Goal: Communication & Community: Answer question/provide support

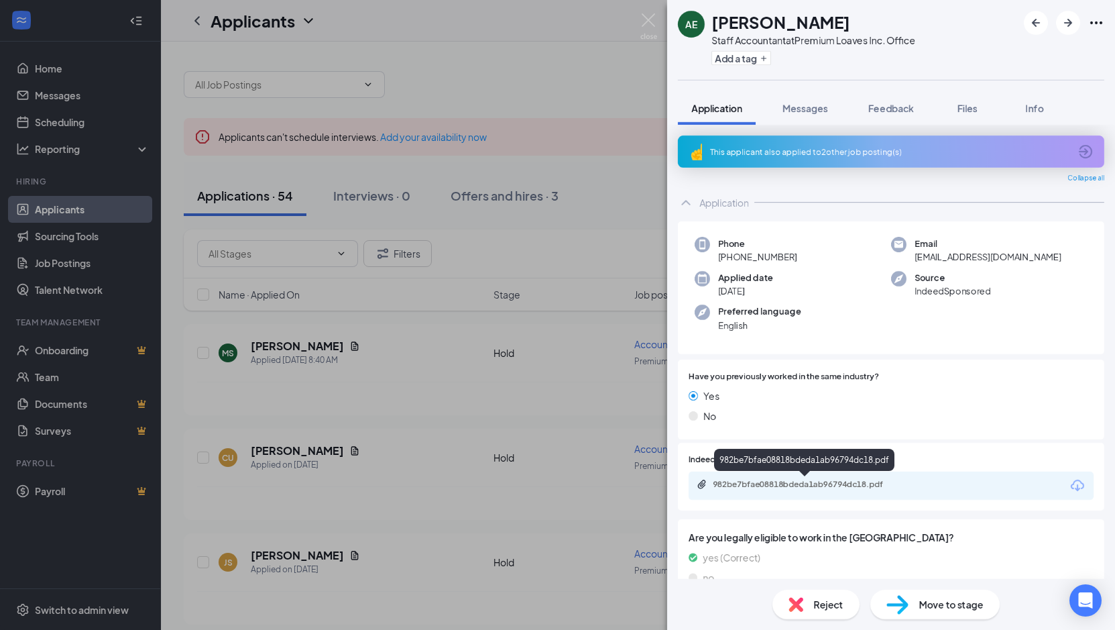
click at [715, 484] on div "982be7bfae08818bdeda1ab96794dc18.pdf" at bounding box center [807, 484] width 188 height 11
drag, startPoint x: 397, startPoint y: 408, endPoint x: 392, endPoint y: 396, distance: 12.3
click at [396, 402] on div "AE [PERSON_NAME] Staff Accountant at Premium Loaves Inc. Office Add a tag Appli…" at bounding box center [557, 315] width 1115 height 630
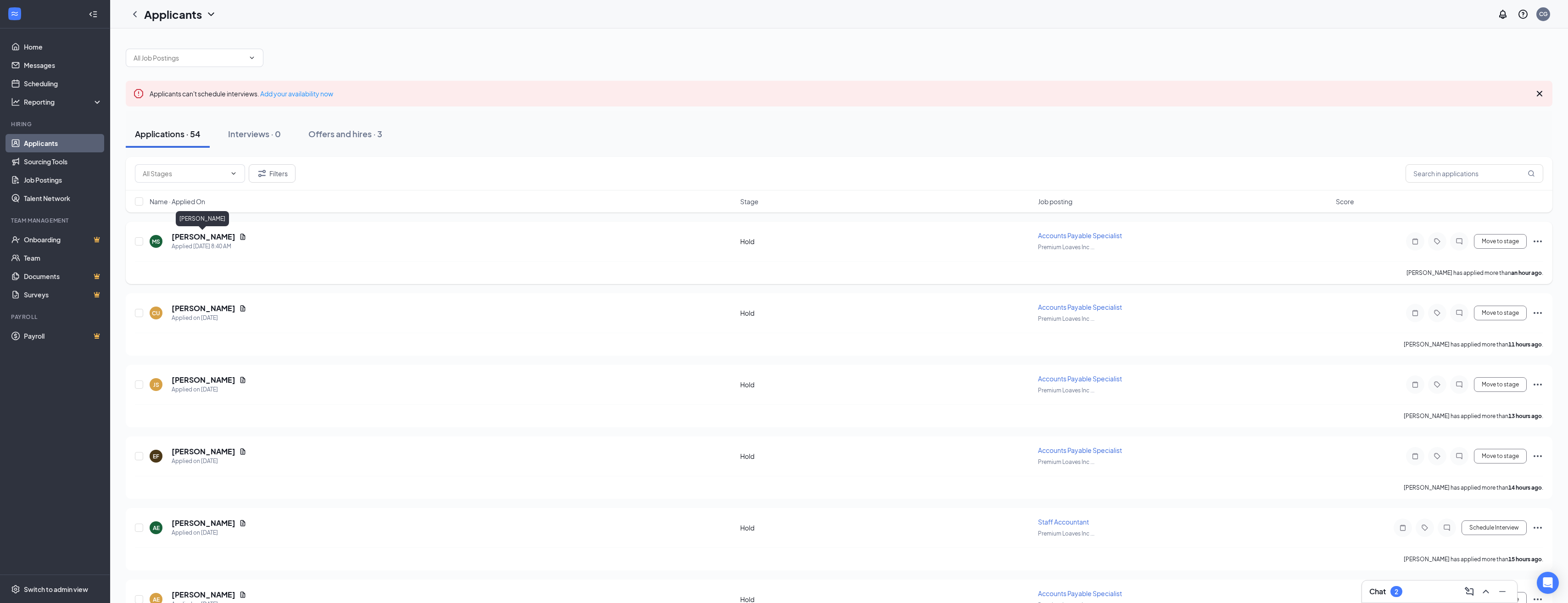
click at [205, 236] on h5 "[PERSON_NAME]" at bounding box center [203, 237] width 64 height 10
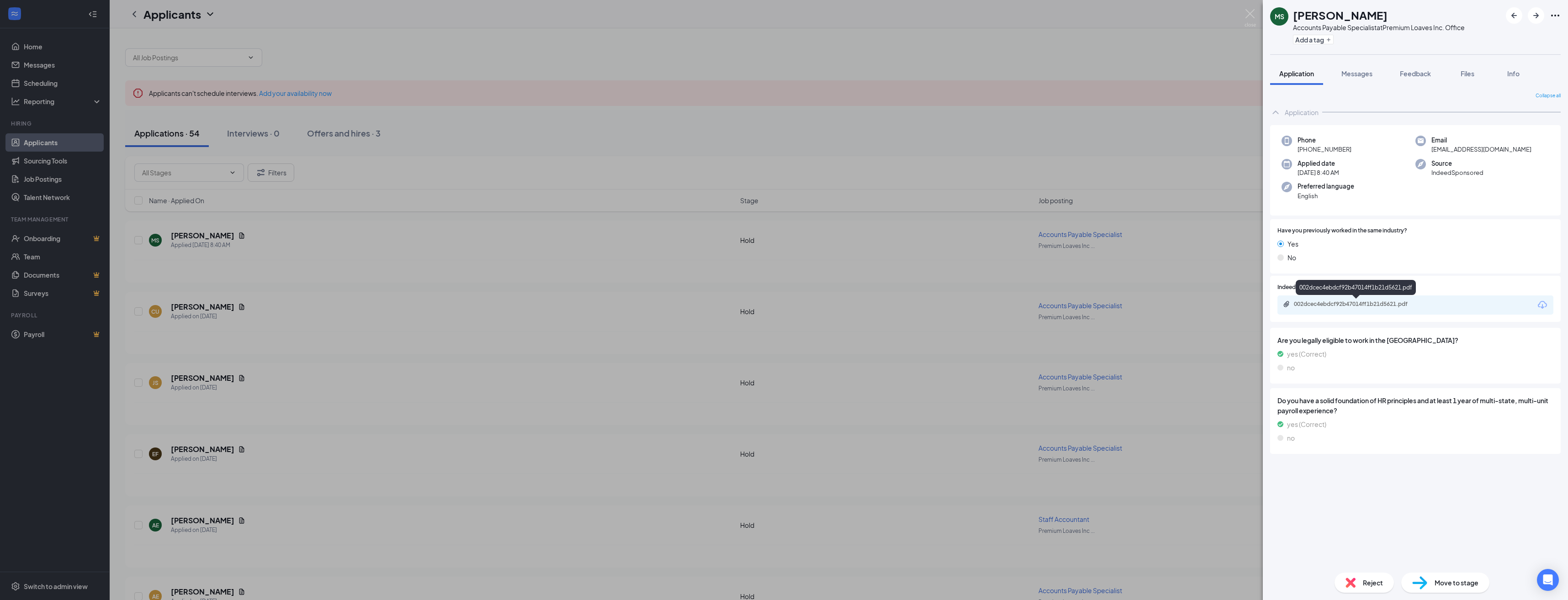
click at [759, 302] on div "002dcec4ebdcf92b47014ff1b21d5621.pdf" at bounding box center [1358, 304] width 128 height 7
drag, startPoint x: 553, startPoint y: 257, endPoint x: 534, endPoint y: 255, distance: 19.1
click at [551, 257] on div "MS [PERSON_NAME] Accounts Payable Specialist at Premium Loaves Inc. Office Add …" at bounding box center [784, 300] width 1568 height 600
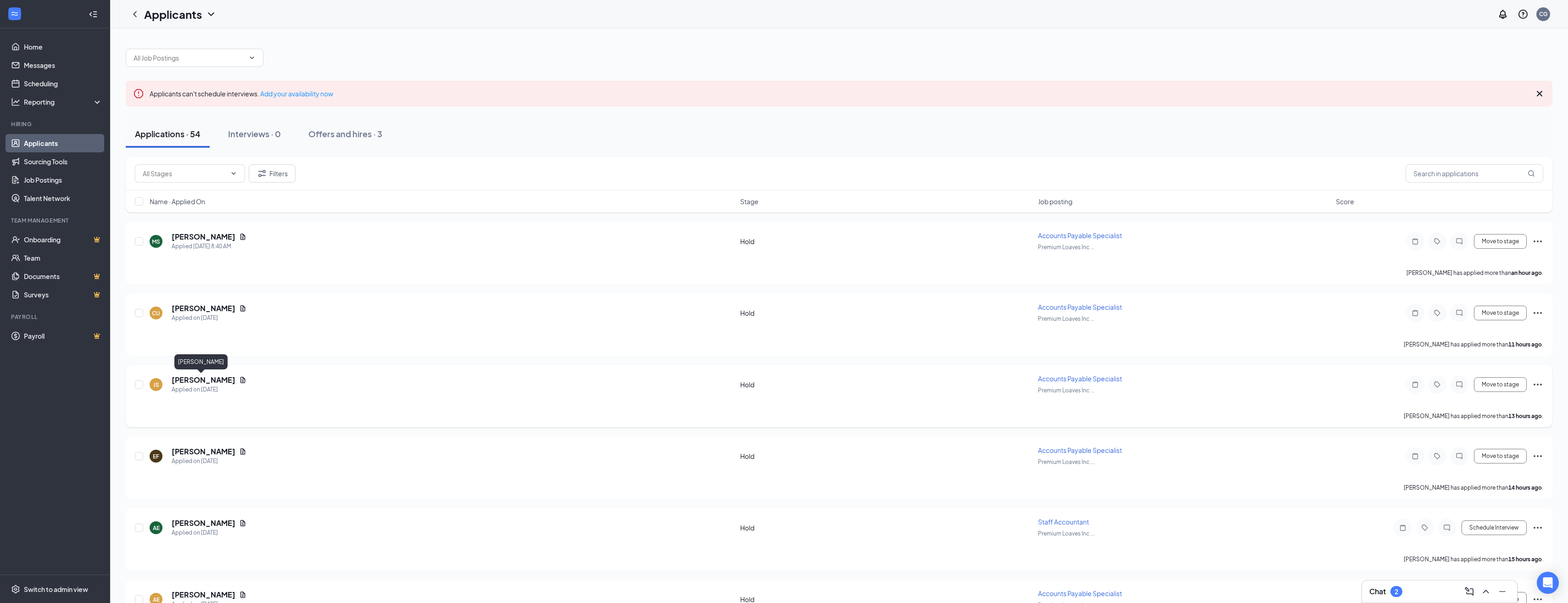
click at [196, 378] on h5 "[PERSON_NAME]" at bounding box center [203, 380] width 64 height 10
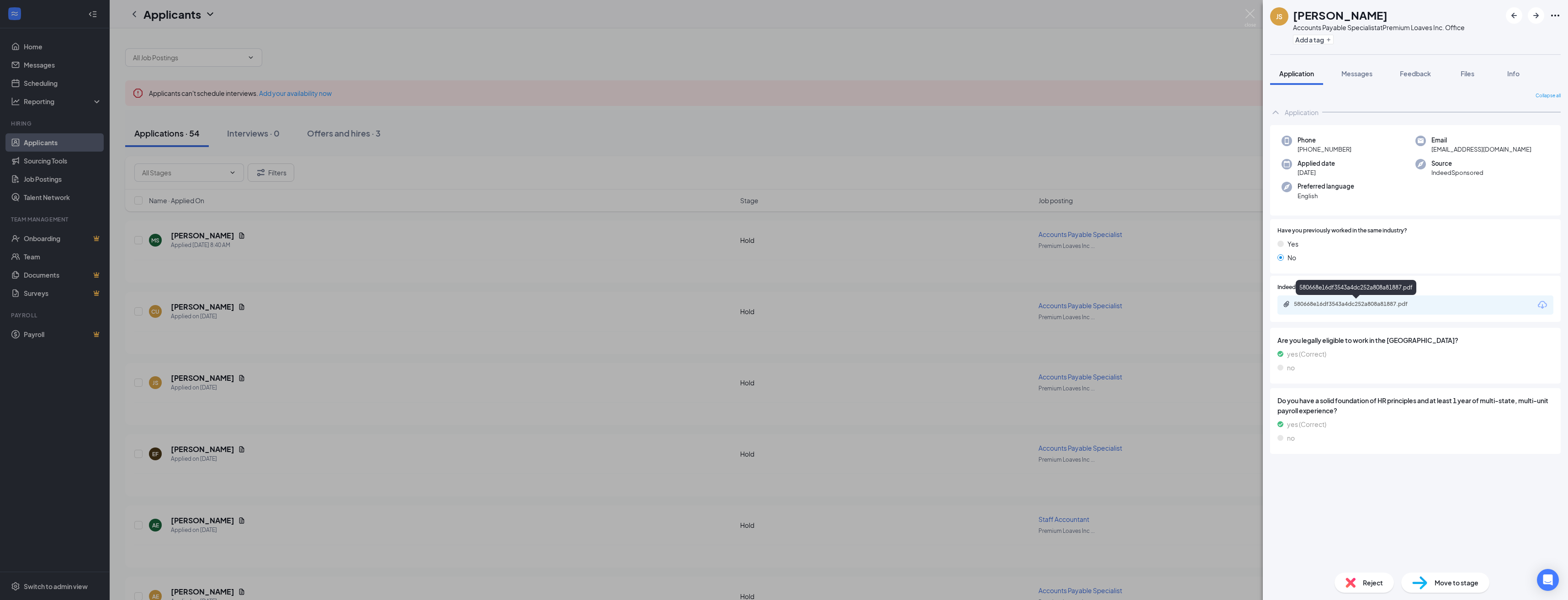
click at [759, 302] on div "580668e16df3543a4dc252a808a81887.pdf" at bounding box center [1358, 304] width 128 height 7
click at [210, 397] on div "JS [PERSON_NAME] Accounts Payable Specialist at Premium Loaves Inc. Office Add …" at bounding box center [784, 300] width 1568 height 600
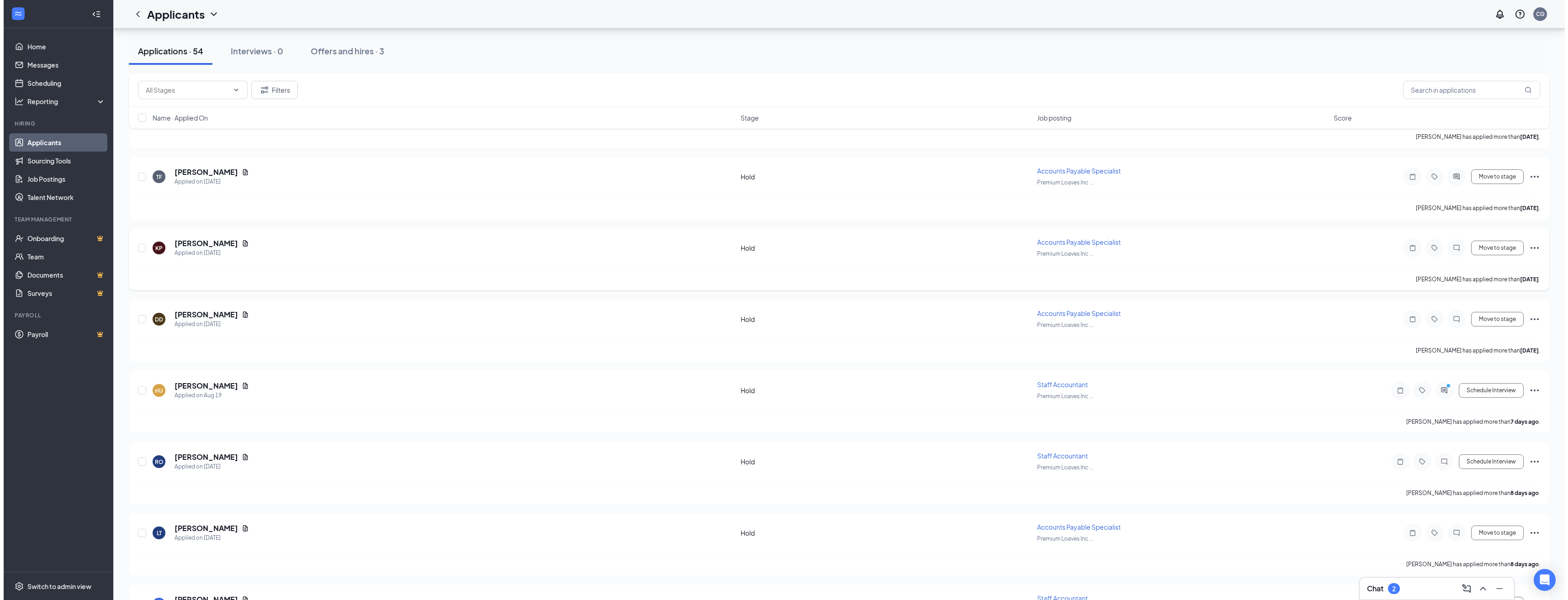
scroll to position [1233, 0]
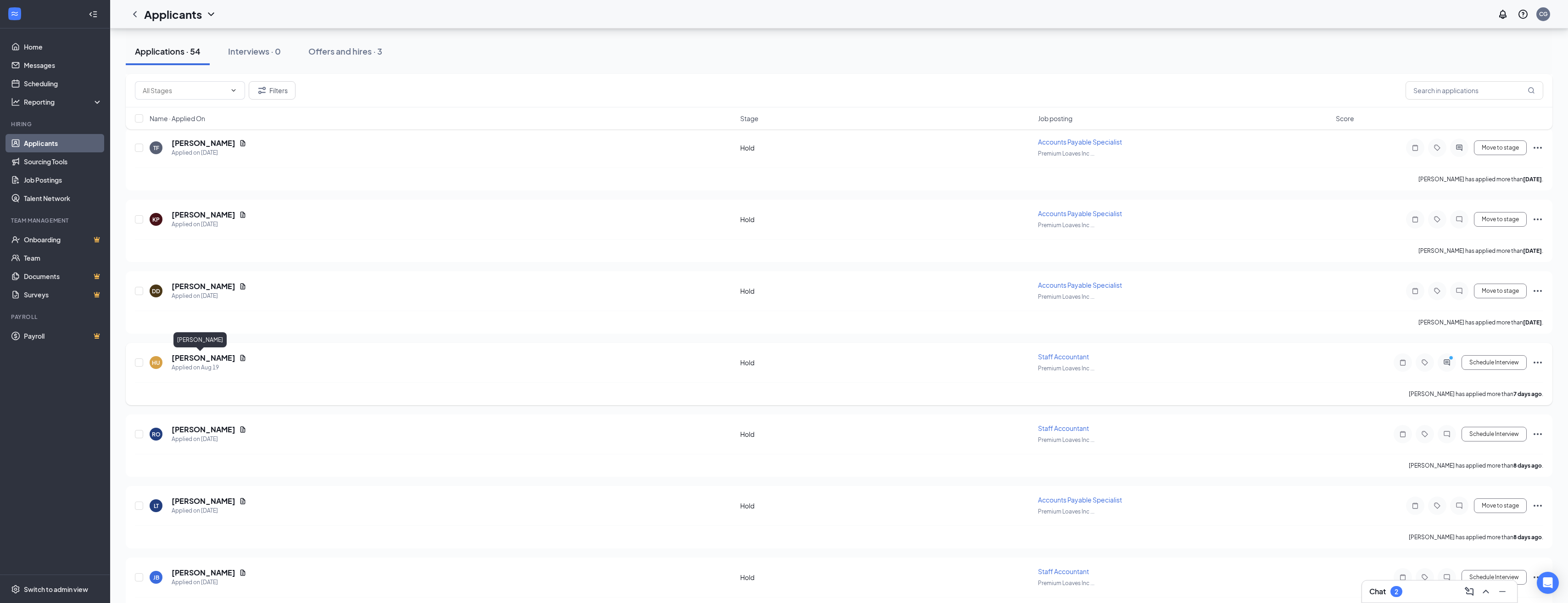
drag, startPoint x: 198, startPoint y: 357, endPoint x: 554, endPoint y: 361, distance: 356.0
click at [198, 356] on h5 "[PERSON_NAME]" at bounding box center [203, 358] width 64 height 10
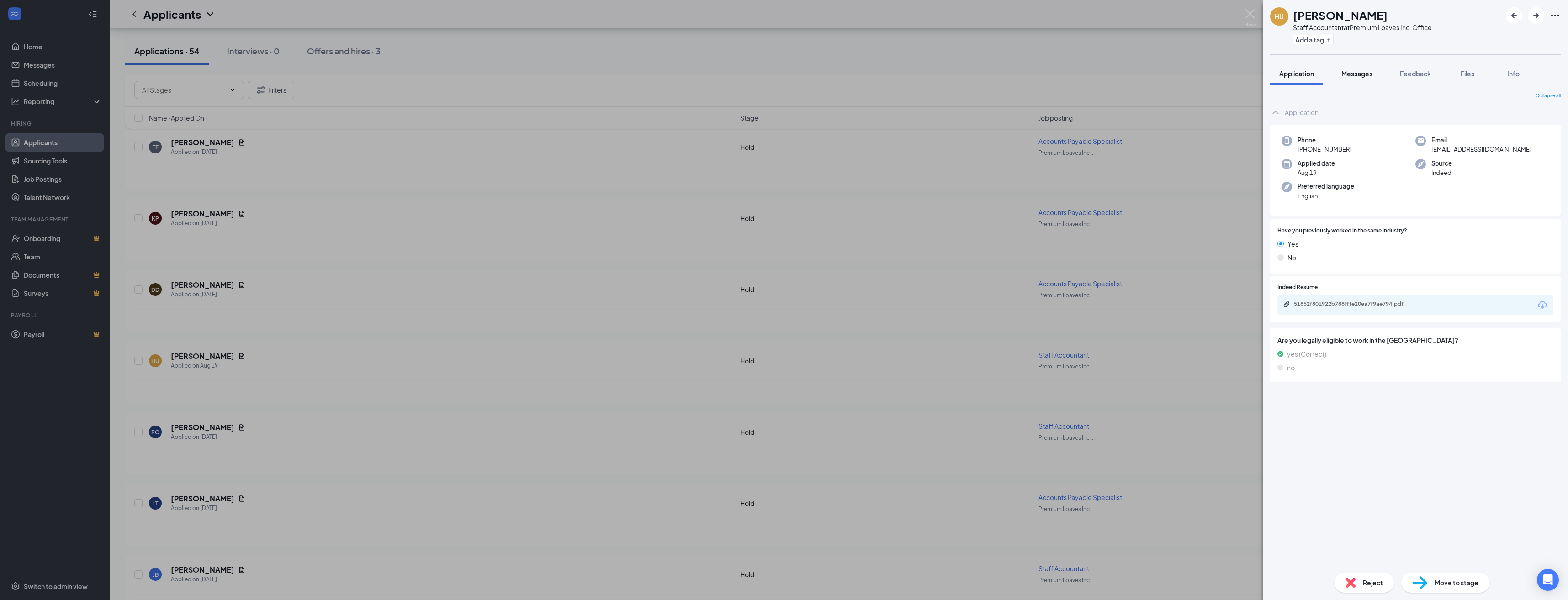
click at [759, 72] on span "Messages" at bounding box center [1357, 74] width 31 height 8
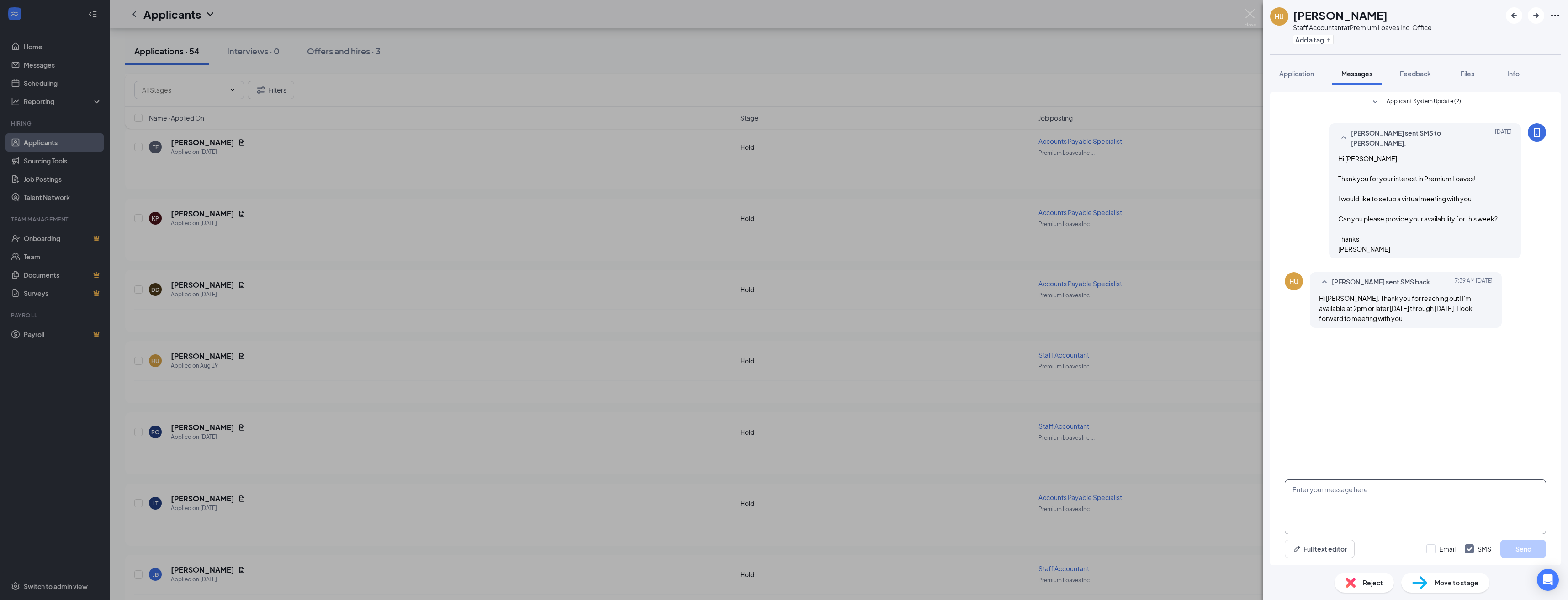
click at [759, 428] on textarea at bounding box center [1415, 507] width 262 height 54
type textarea "Great. Let's do [DATE] 2:30pm. Looking forward to speaking with you!"
click at [759, 428] on button "Send" at bounding box center [1523, 549] width 46 height 18
click at [448, 374] on div "HU [PERSON_NAME] Staff Accountant at Premium Loaves Inc. Office Add a tag Appli…" at bounding box center [784, 300] width 1568 height 600
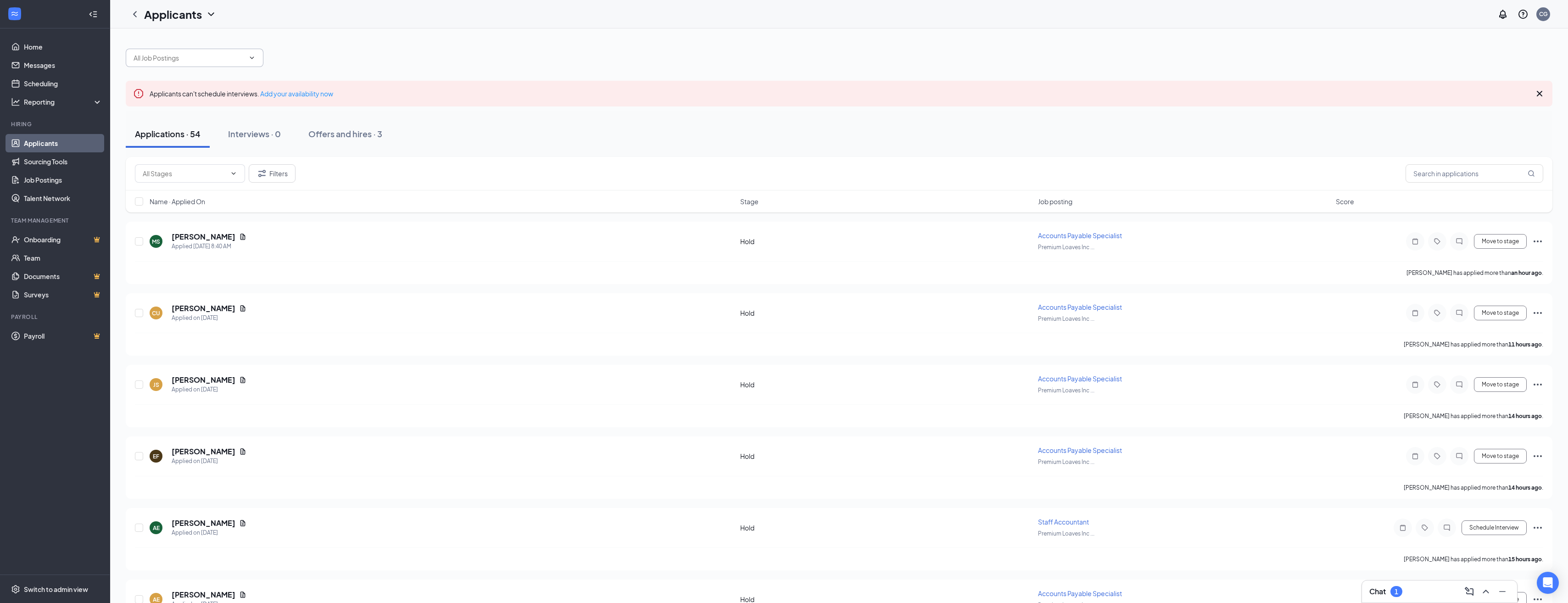
click at [183, 57] on input "text" at bounding box center [189, 57] width 111 height 10
click at [168, 115] on div "Staff Accountant (Premium Loaves Inc. Office)" at bounding box center [194, 118] width 123 height 21
type input "Staff Accountant (Premium Loaves Inc. Office)"
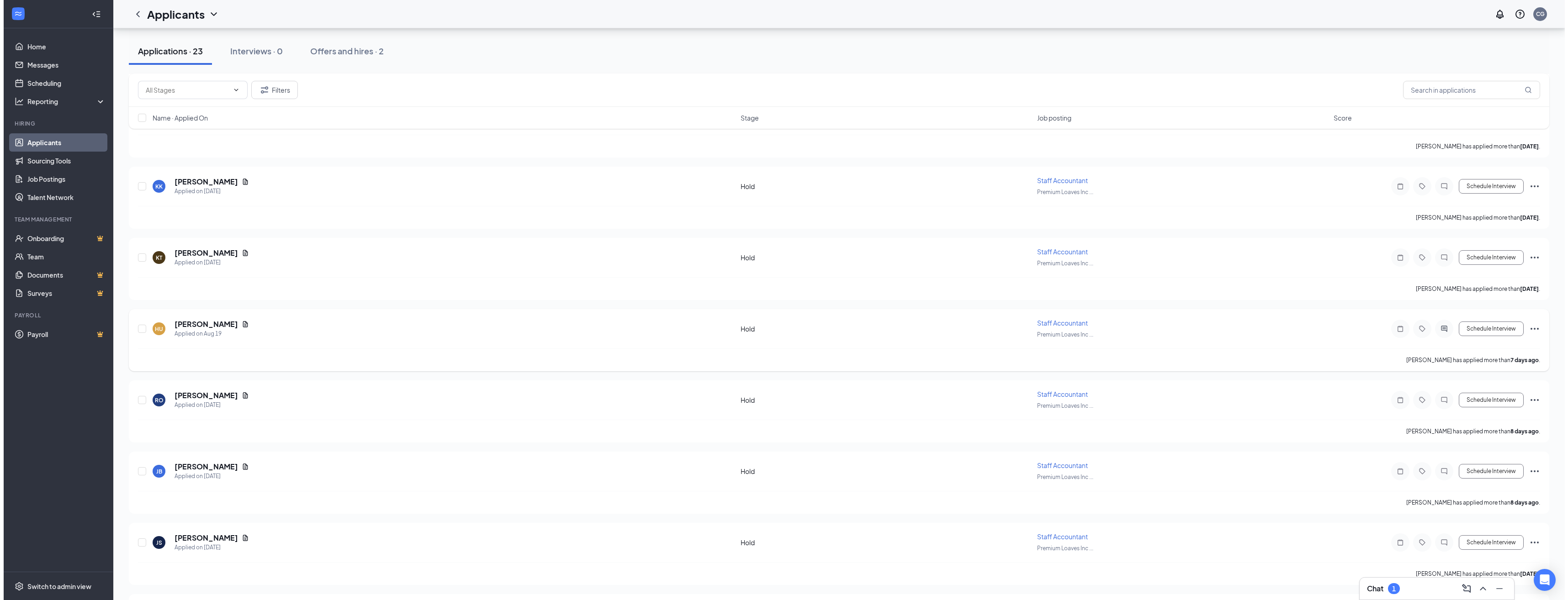
scroll to position [411, 0]
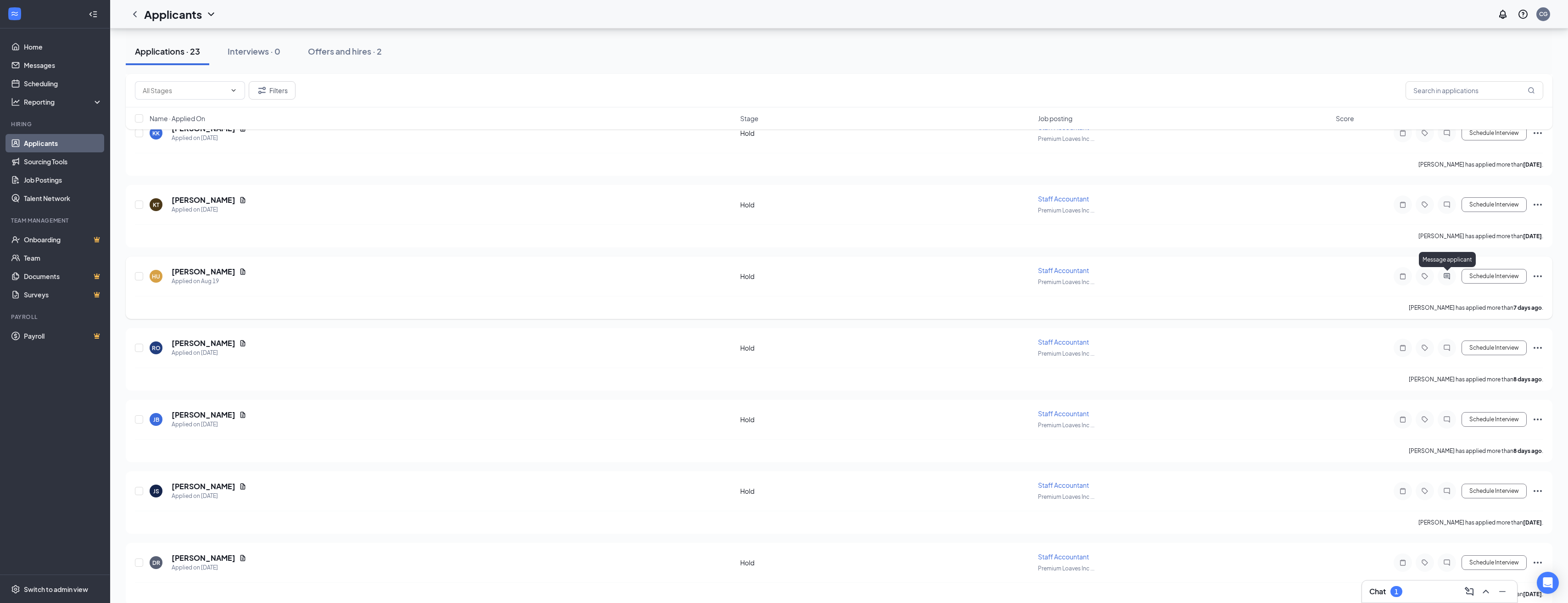
click at [762, 274] on icon "ActiveChat" at bounding box center [1447, 276] width 11 height 8
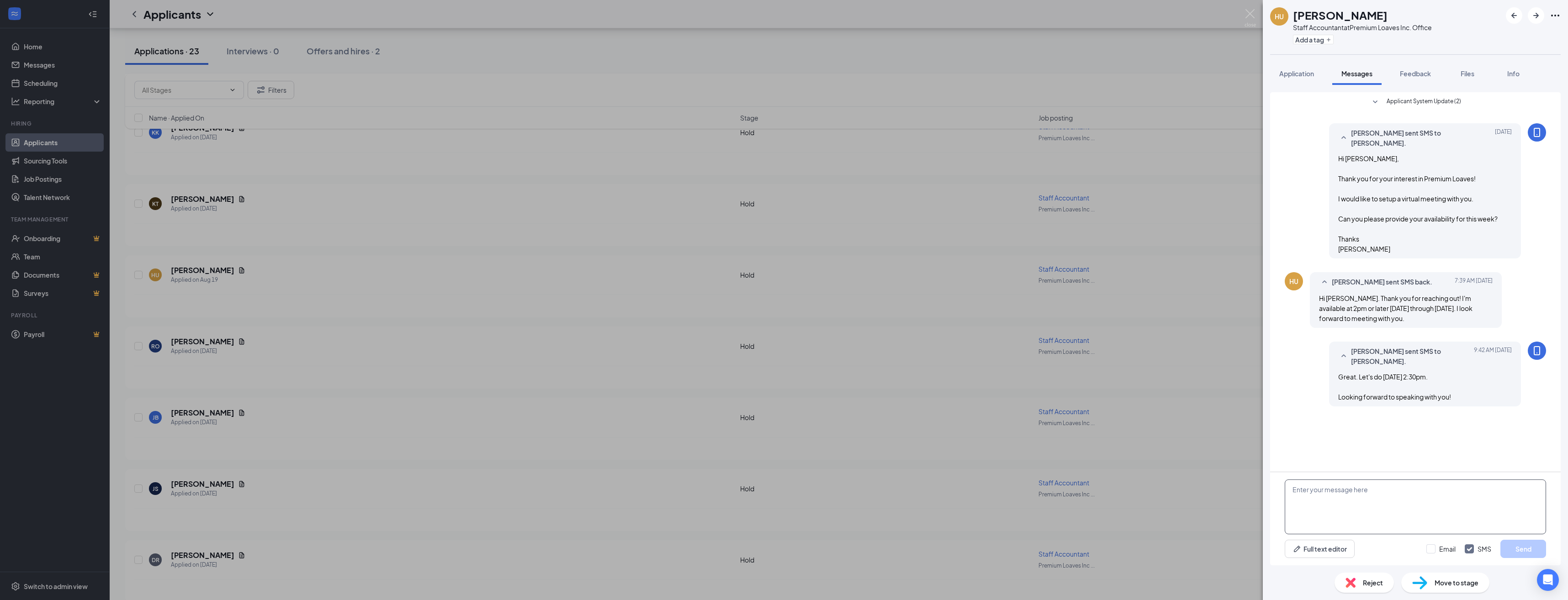
click at [759, 428] on textarea at bounding box center [1415, 507] width 262 height 54
type textarea "I"
type textarea "Invite has been sent. Have a good day!"
click at [759, 428] on button "Send" at bounding box center [1523, 549] width 46 height 18
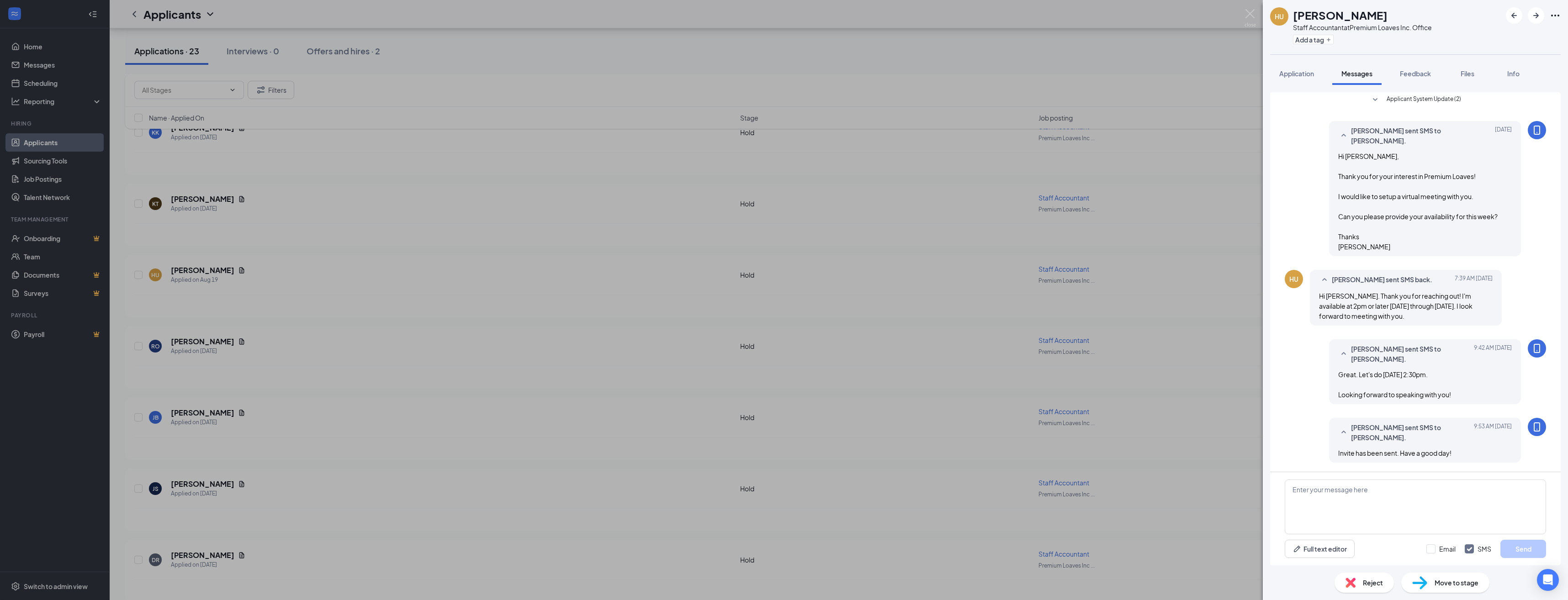
click at [344, 282] on div "HU [PERSON_NAME] Staff Accountant at Premium Loaves Inc. Office Add a tag Appli…" at bounding box center [784, 300] width 1568 height 600
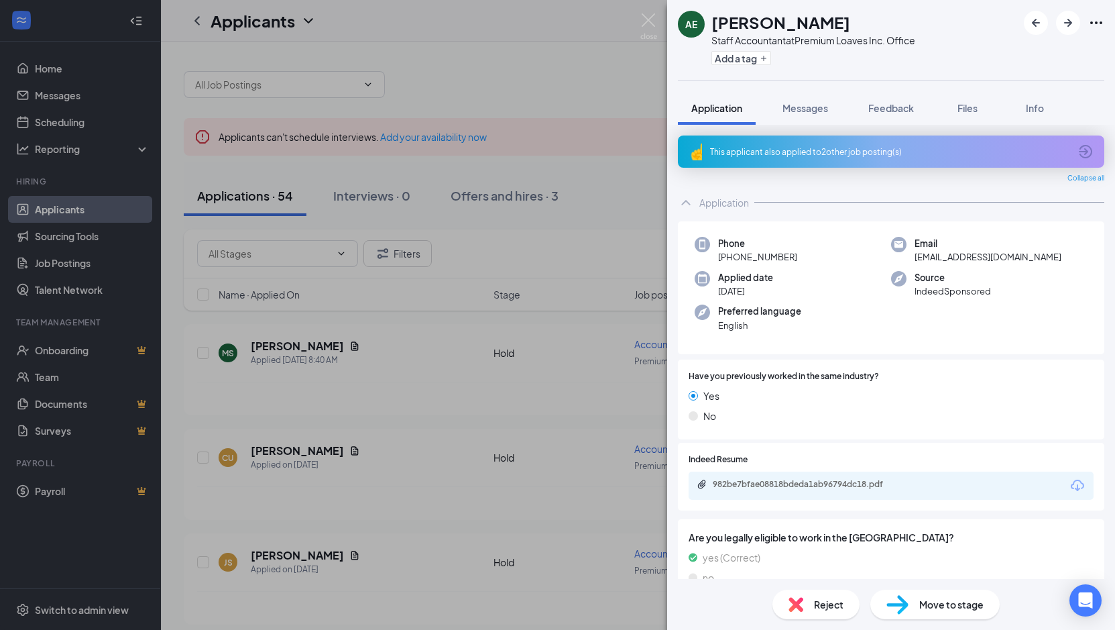
drag, startPoint x: 524, startPoint y: 81, endPoint x: 733, endPoint y: 1, distance: 223.9
click at [524, 81] on div "AE [PERSON_NAME] Staff Accountant at Premium Loaves Inc. Office Add a tag Appli…" at bounding box center [557, 315] width 1115 height 630
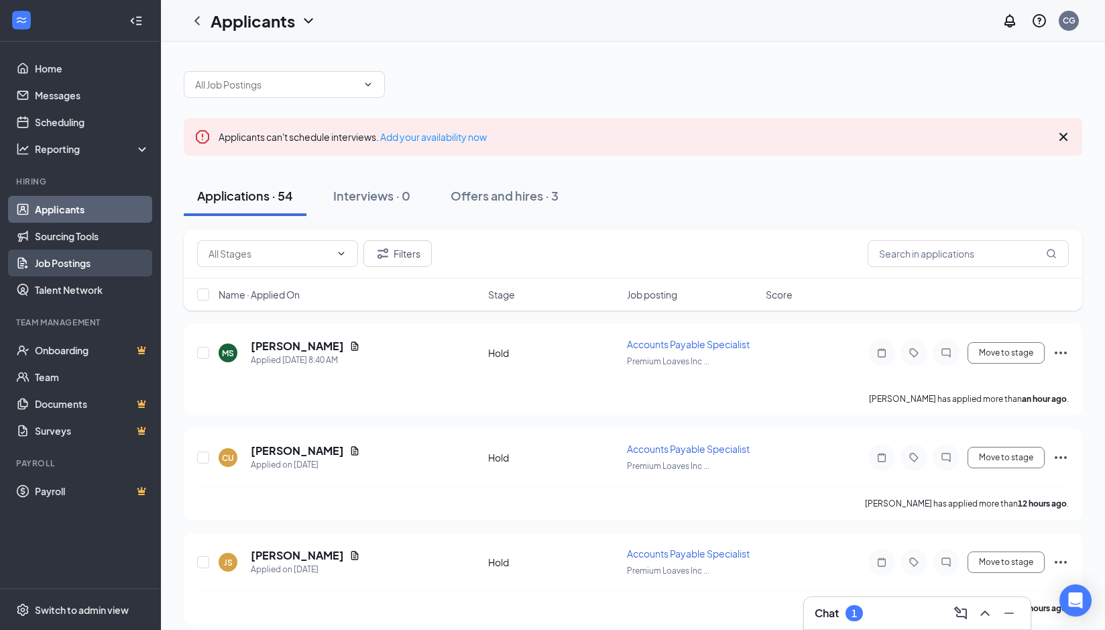
click at [77, 260] on link "Job Postings" at bounding box center [92, 262] width 115 height 27
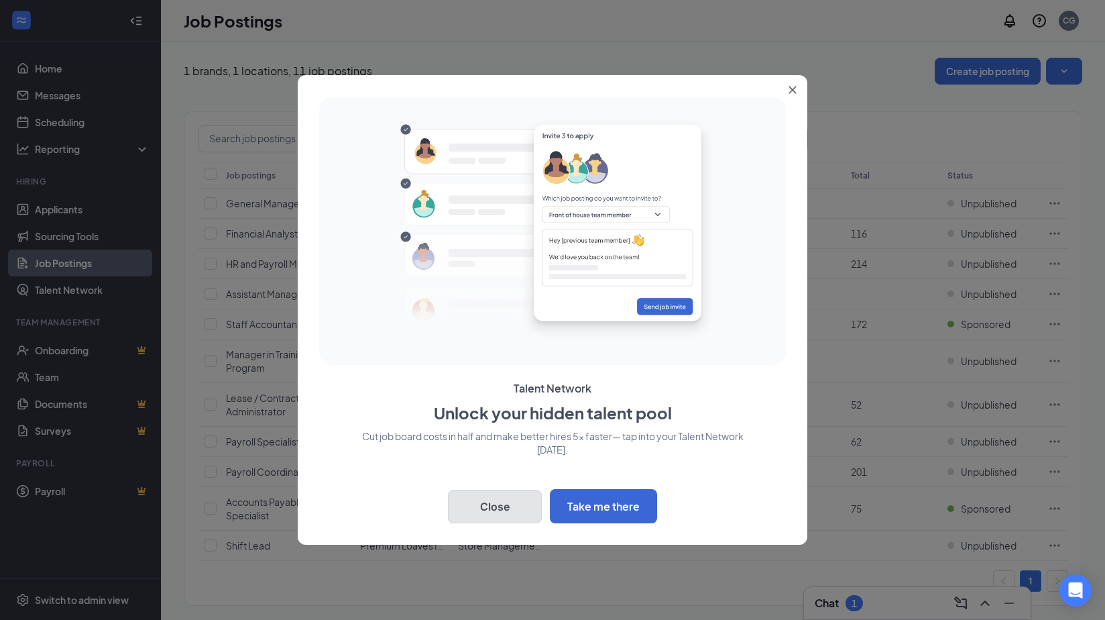
click at [487, 506] on button "Close" at bounding box center [495, 506] width 94 height 34
